Goal: Task Accomplishment & Management: Use online tool/utility

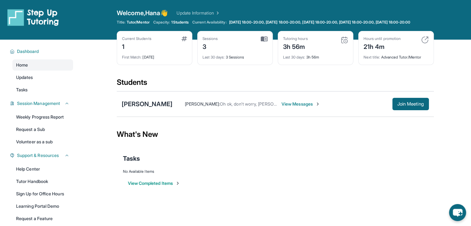
click at [344, 44] on img at bounding box center [344, 39] width 7 height 7
click at [403, 106] on span "Join Meeting" at bounding box center [410, 104] width 27 height 4
click at [411, 105] on button "Join Meeting" at bounding box center [410, 104] width 37 height 12
